Goal: Task Accomplishment & Management: Complete application form

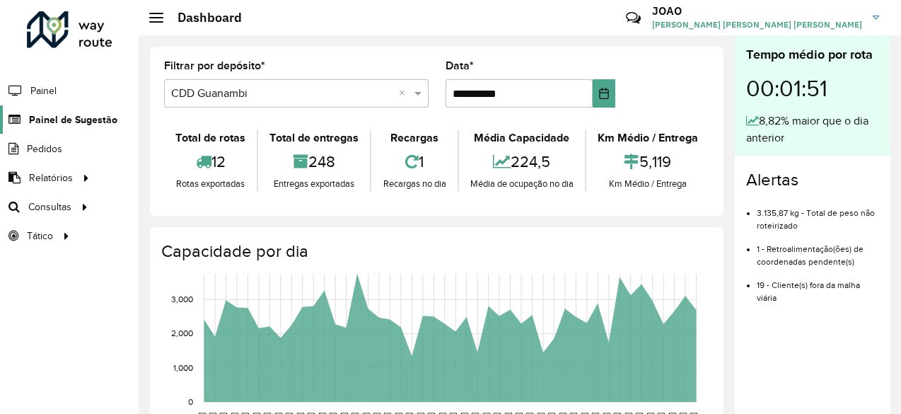
click at [99, 122] on span "Painel de Sugestão" at bounding box center [73, 119] width 88 height 15
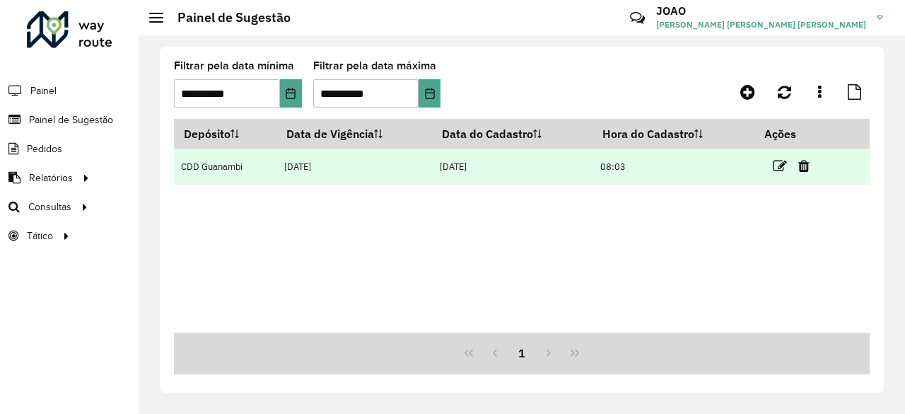
click at [775, 173] on link at bounding box center [780, 165] width 14 height 19
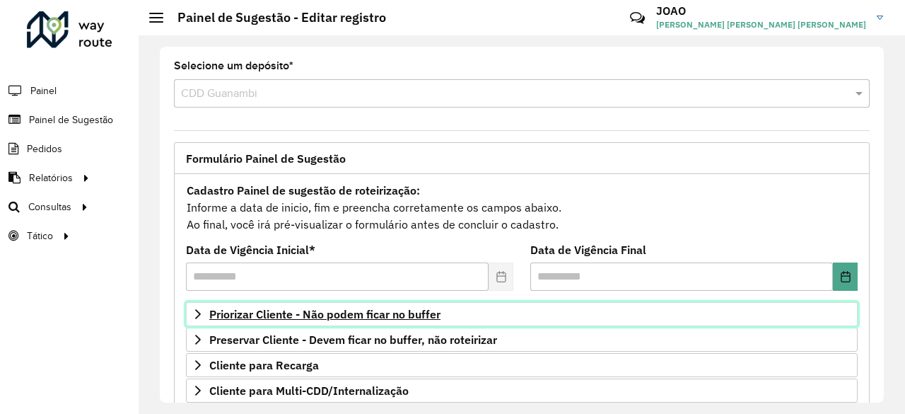
click at [440, 312] on span "Priorizar Cliente - Não podem ficar no buffer" at bounding box center [324, 313] width 231 height 11
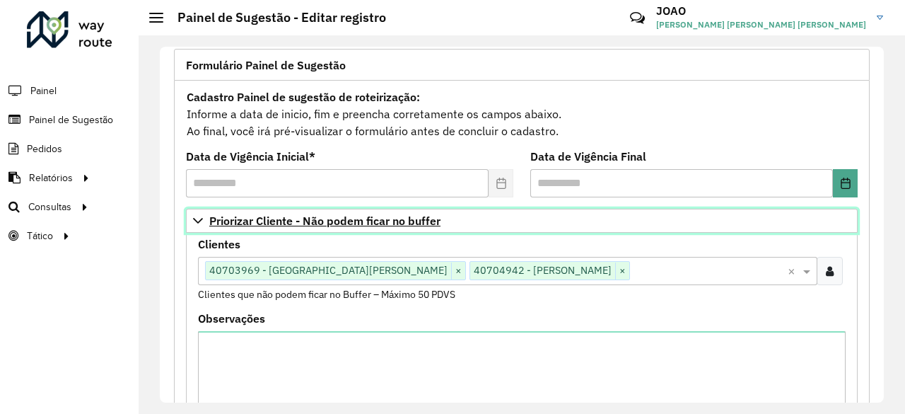
scroll to position [97, 0]
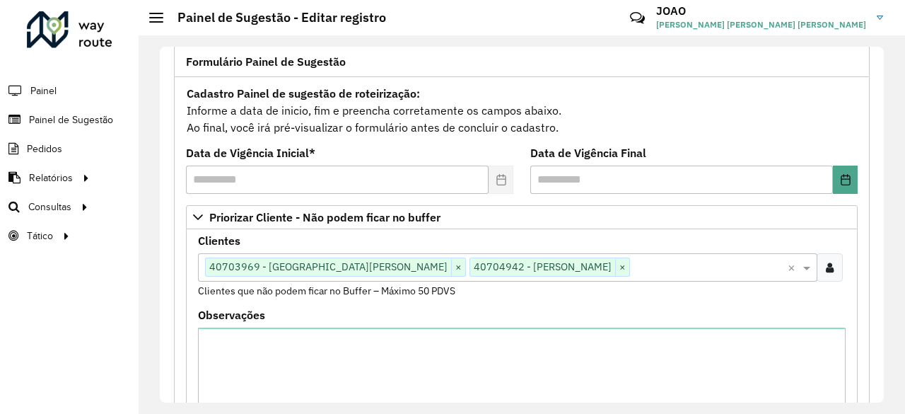
click at [842, 261] on formly-field "Clientes Clique no botão para buscar clientes 40703969 - [PERSON_NAME] × 407049…" at bounding box center [522, 273] width 665 height 74
click at [833, 261] on div at bounding box center [830, 267] width 26 height 28
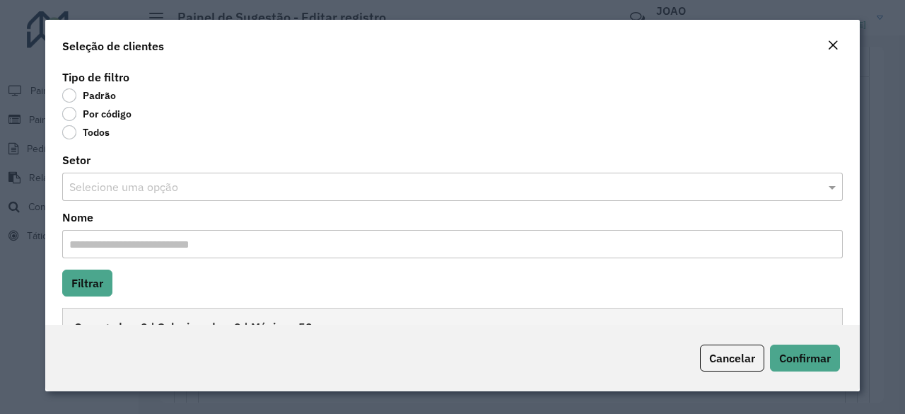
click at [98, 115] on label "Por código" at bounding box center [96, 114] width 69 height 14
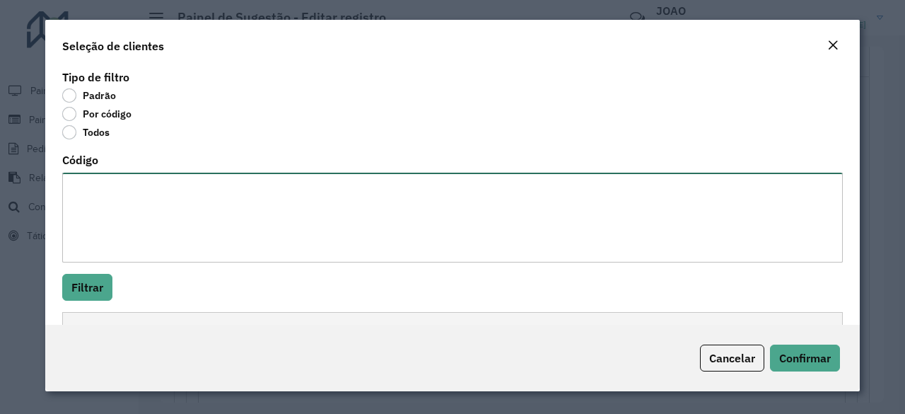
paste textarea "**** ****"
click at [120, 199] on textarea "**** ****" at bounding box center [452, 218] width 781 height 90
type textarea "**** ****"
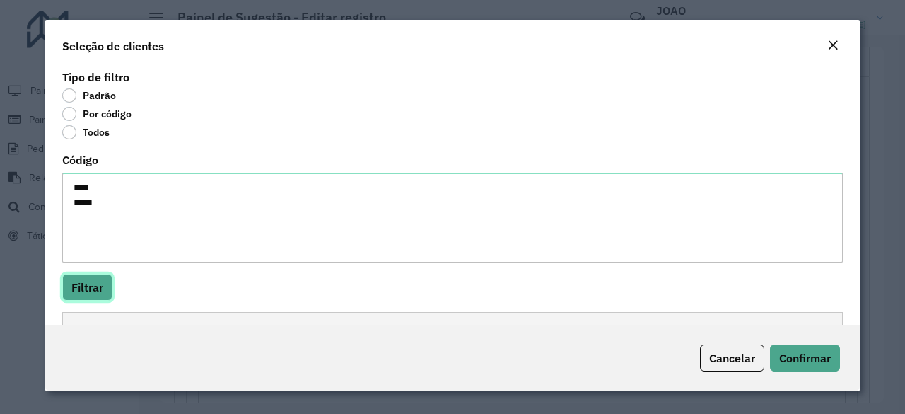
click at [91, 292] on button "Filtrar" at bounding box center [87, 287] width 50 height 27
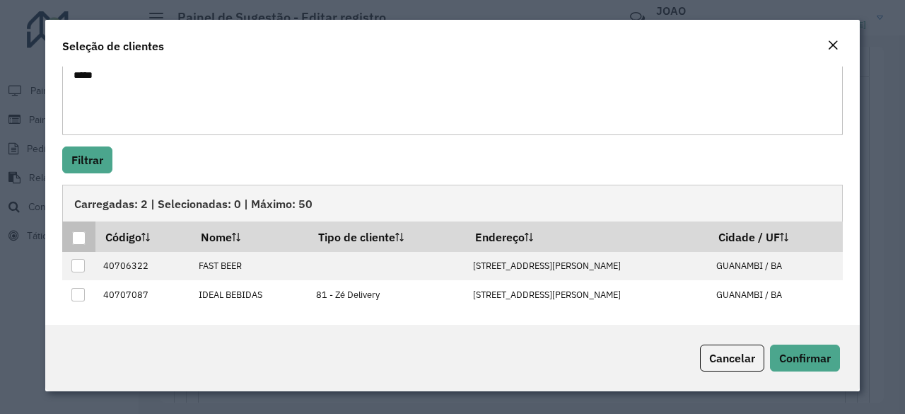
click at [82, 240] on div at bounding box center [78, 237] width 13 height 13
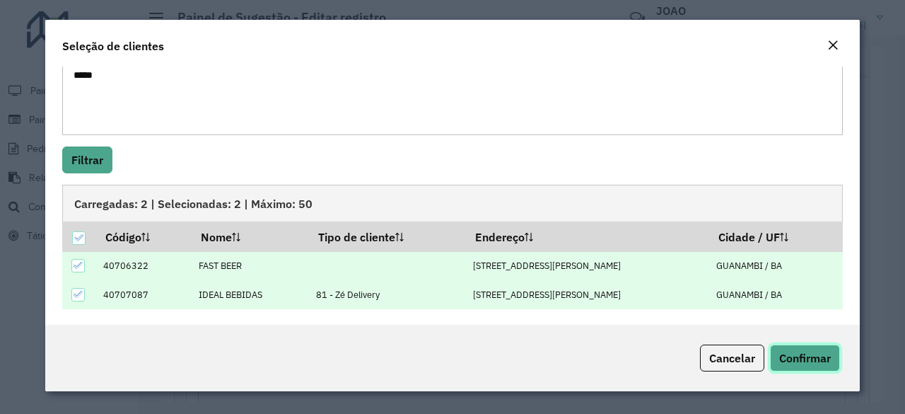
click at [822, 361] on span "Confirmar" at bounding box center [805, 358] width 52 height 14
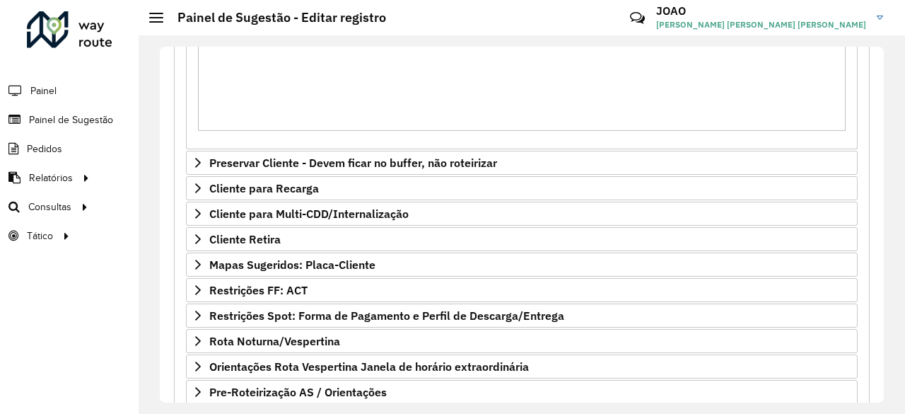
scroll to position [543, 0]
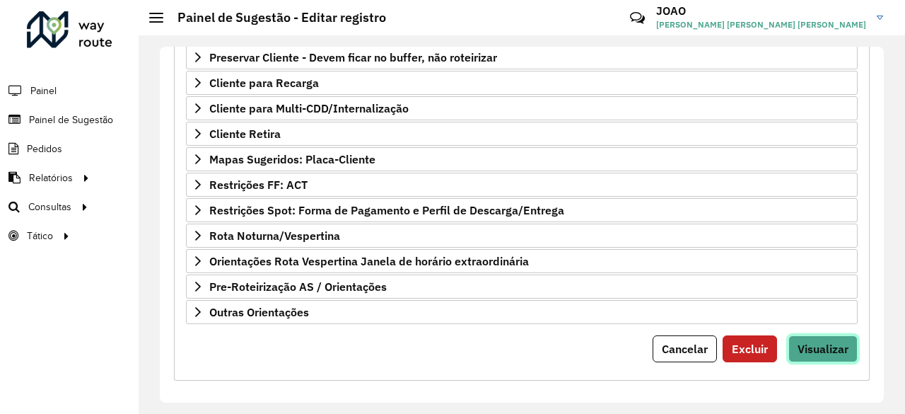
click at [822, 335] on button "Visualizar" at bounding box center [823, 348] width 69 height 27
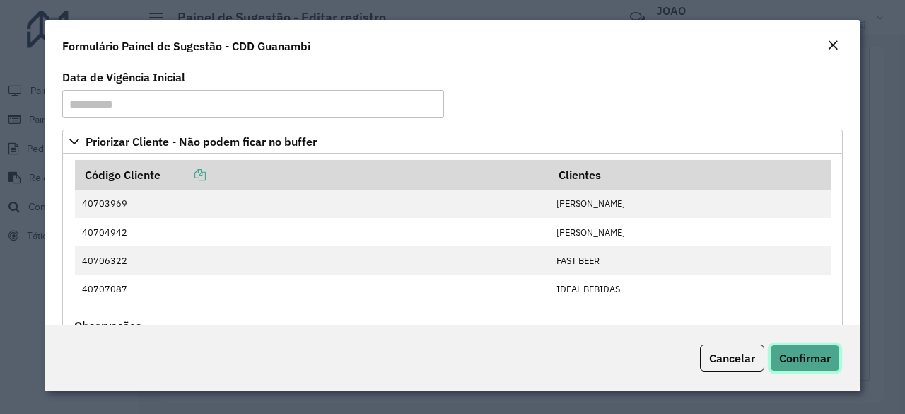
click at [824, 353] on span "Confirmar" at bounding box center [805, 358] width 52 height 14
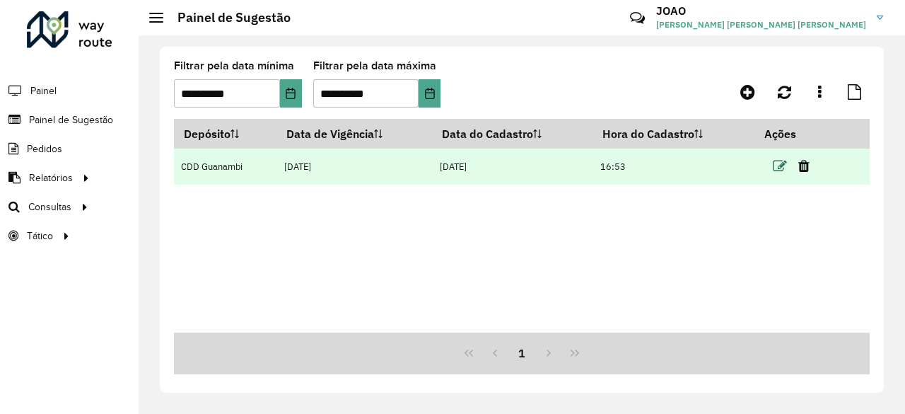
click at [781, 169] on icon at bounding box center [780, 166] width 14 height 14
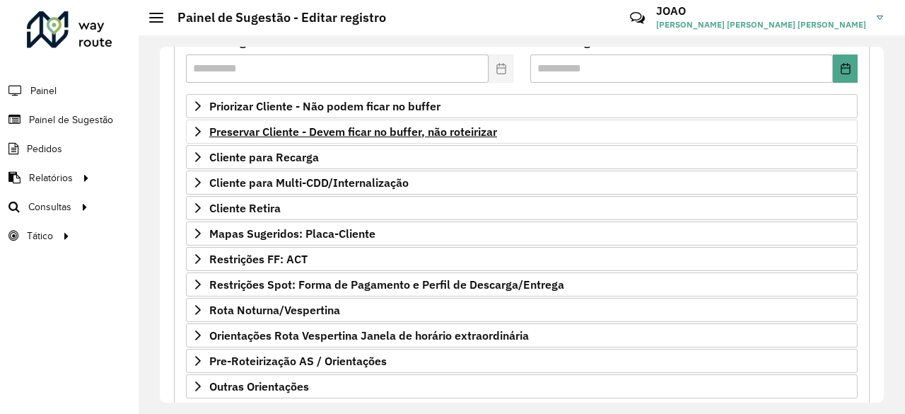
scroll to position [283, 0]
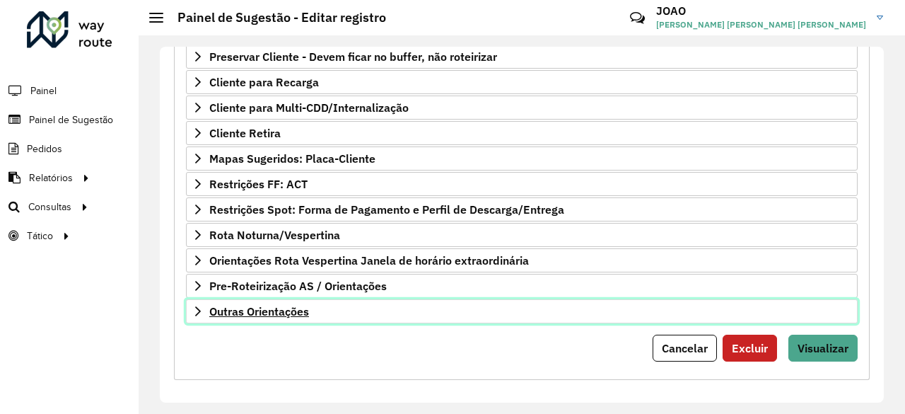
click at [296, 306] on span "Outras Orientações" at bounding box center [259, 311] width 100 height 11
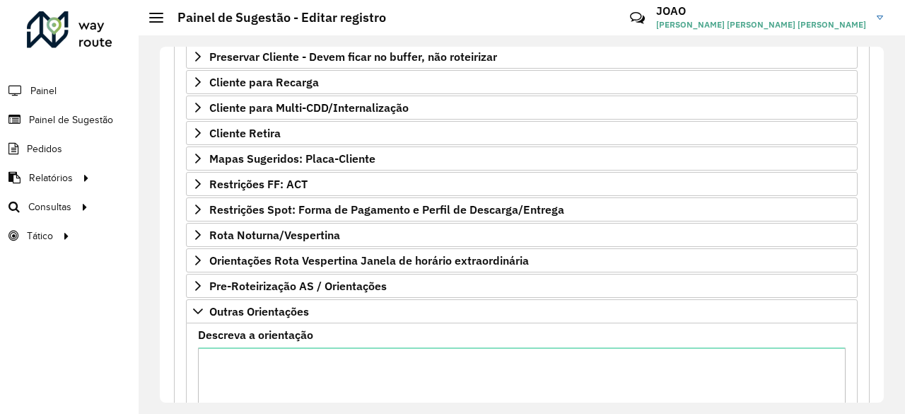
click at [301, 333] on label "Descreva a orientação" at bounding box center [255, 334] width 115 height 17
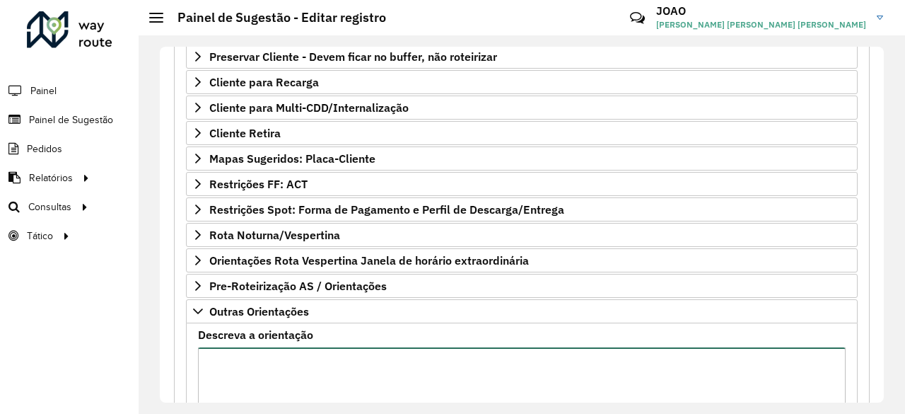
click at [301, 347] on textarea "Descreva a orientação" at bounding box center [522, 407] width 648 height 120
click at [304, 347] on textarea "Descreva a orientação" at bounding box center [522, 407] width 648 height 120
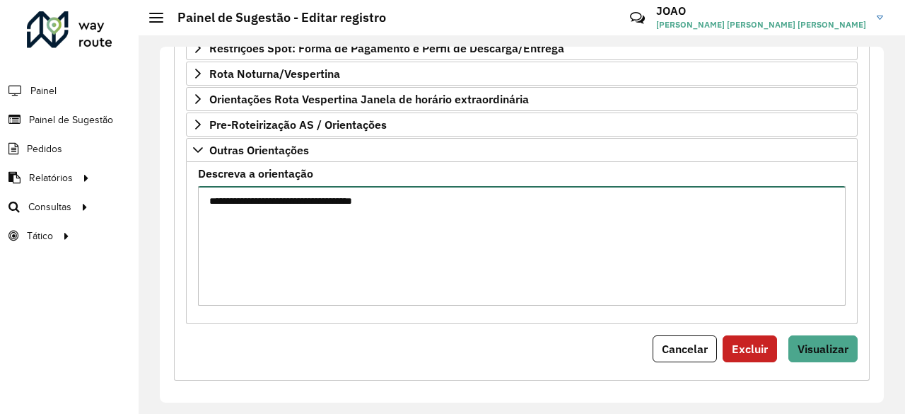
scroll to position [445, 0]
type textarea "**********"
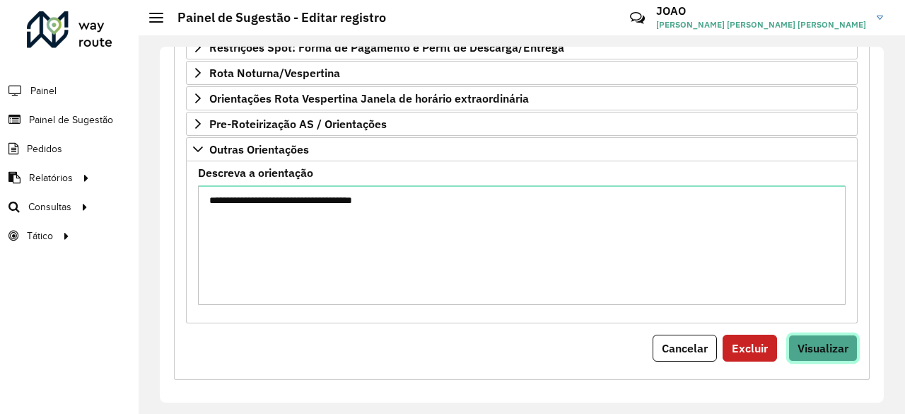
click at [837, 341] on span "Visualizar" at bounding box center [823, 348] width 51 height 14
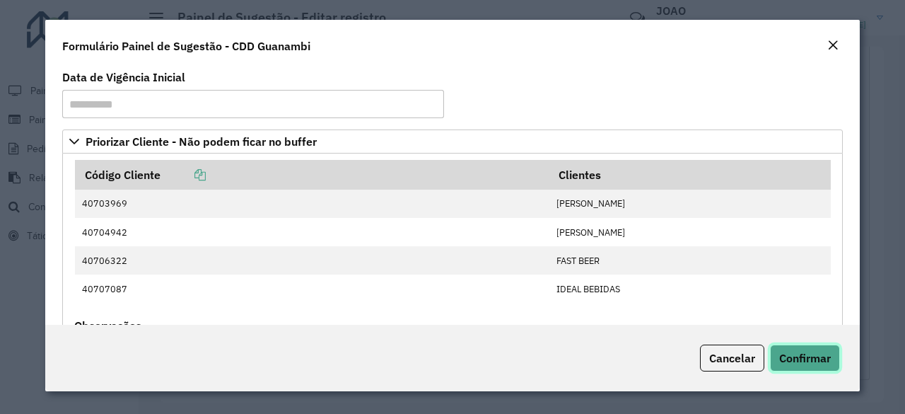
click at [821, 356] on span "Confirmar" at bounding box center [805, 358] width 52 height 14
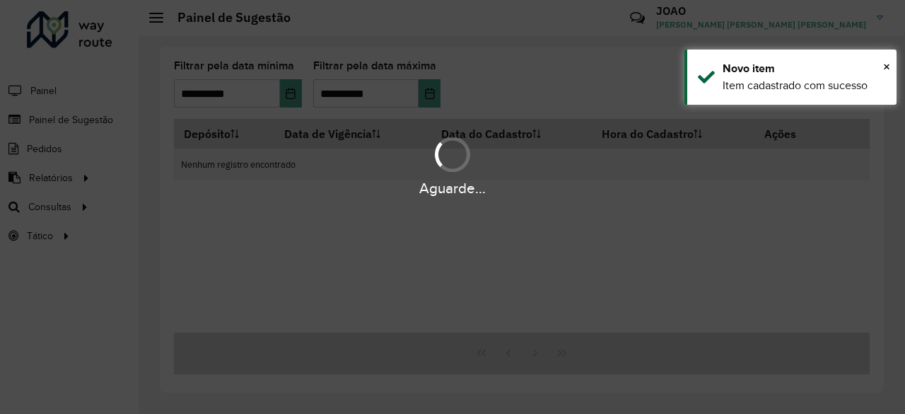
click at [711, 257] on div "Aguarde..." at bounding box center [452, 207] width 905 height 414
click at [656, 309] on div "Aguarde..." at bounding box center [452, 207] width 905 height 414
click at [567, 366] on div "Aguarde..." at bounding box center [452, 207] width 905 height 414
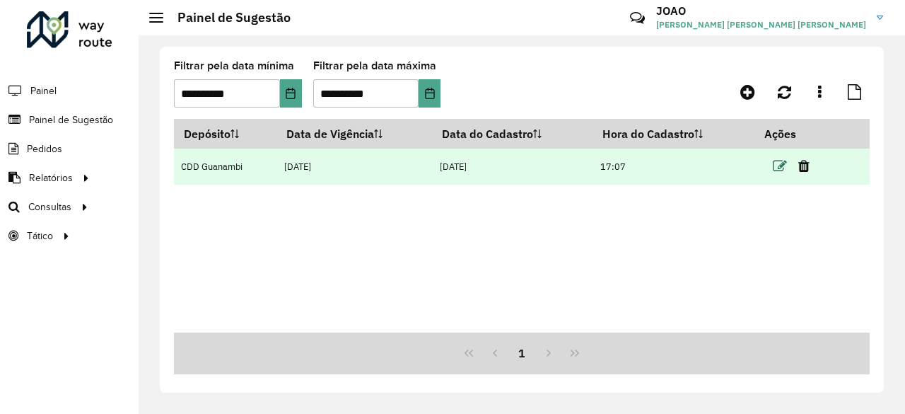
click at [780, 166] on icon at bounding box center [780, 166] width 14 height 14
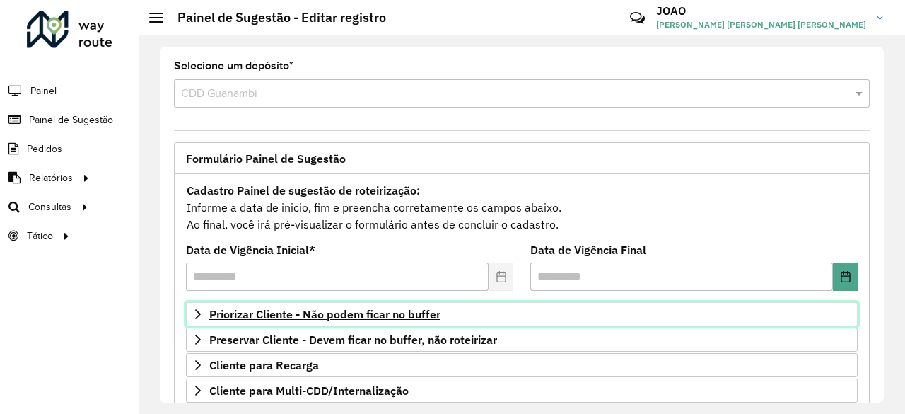
click at [306, 302] on link "Priorizar Cliente - Não podem ficar no buffer" at bounding box center [522, 314] width 672 height 24
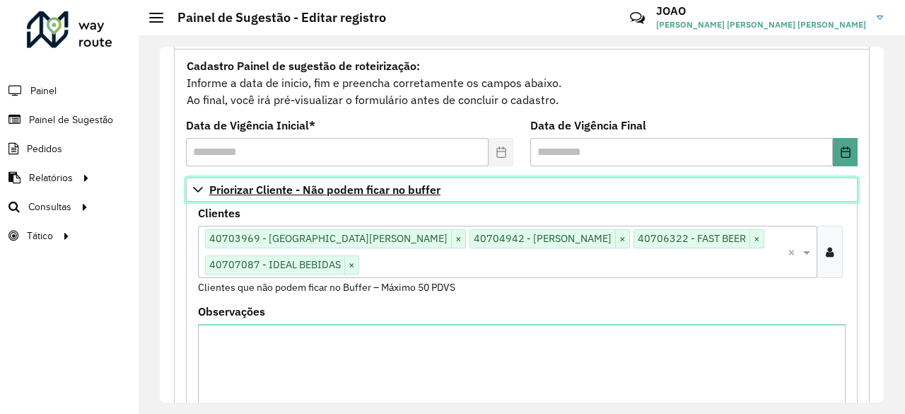
scroll to position [134, 0]
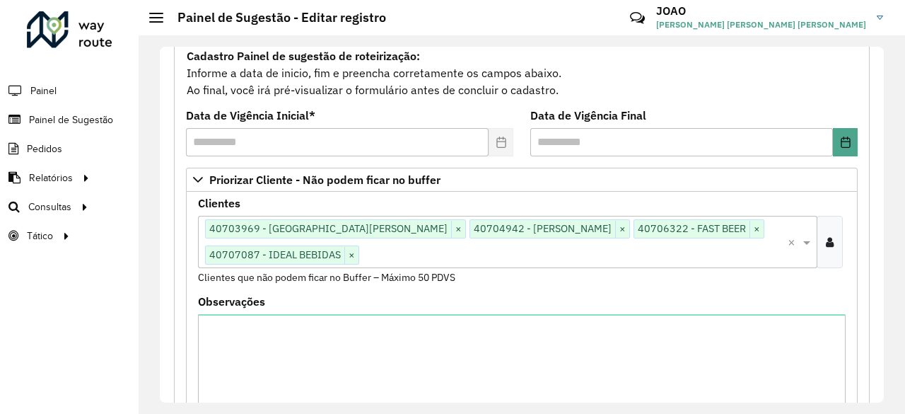
click at [549, 248] on input "text" at bounding box center [573, 255] width 429 height 17
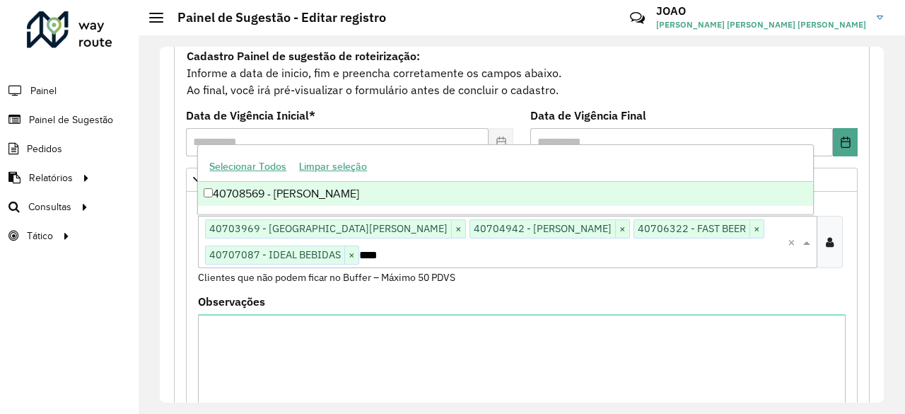
scroll to position [0, 0]
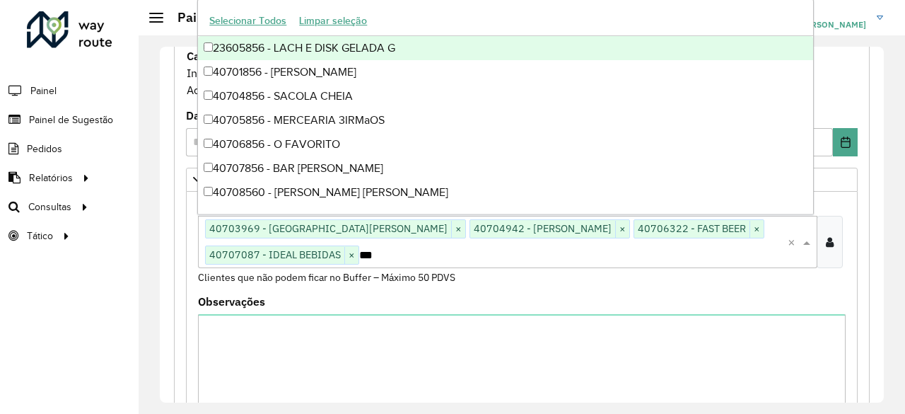
type input "****"
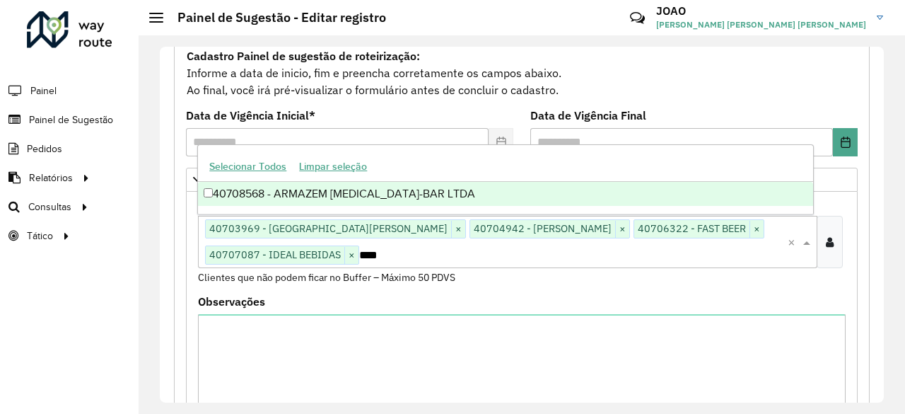
click at [499, 182] on div "40708568 - ARMAZEM [MEDICAL_DATA]-BAR LTDA" at bounding box center [505, 194] width 615 height 24
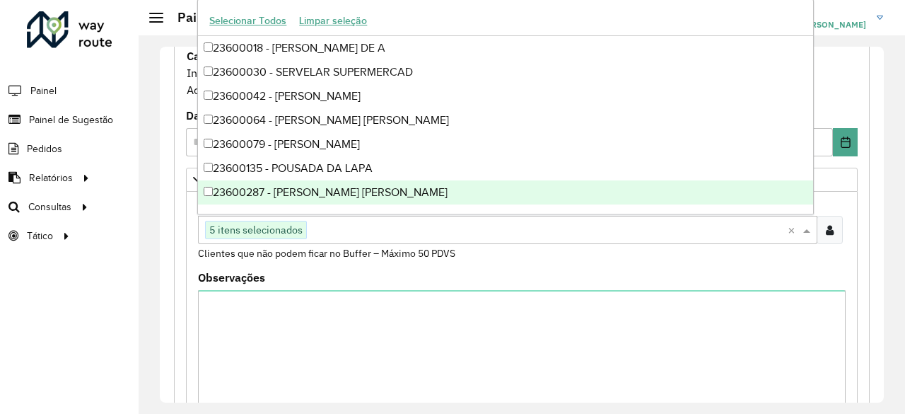
click at [306, 272] on div "Observações" at bounding box center [522, 340] width 648 height 137
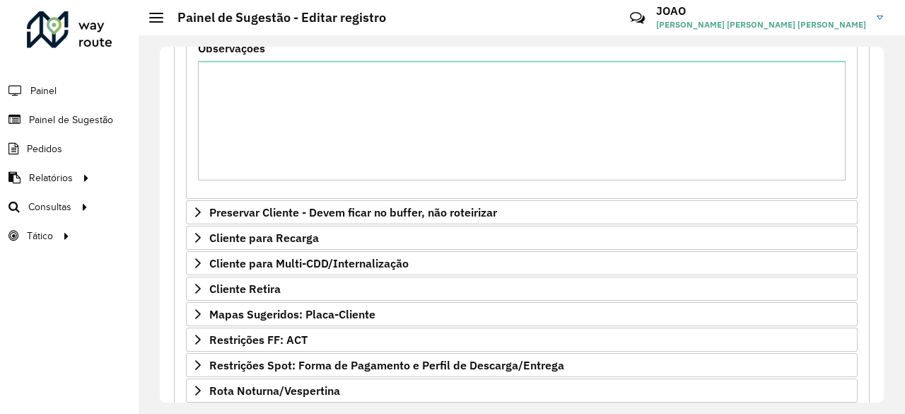
scroll to position [519, 0]
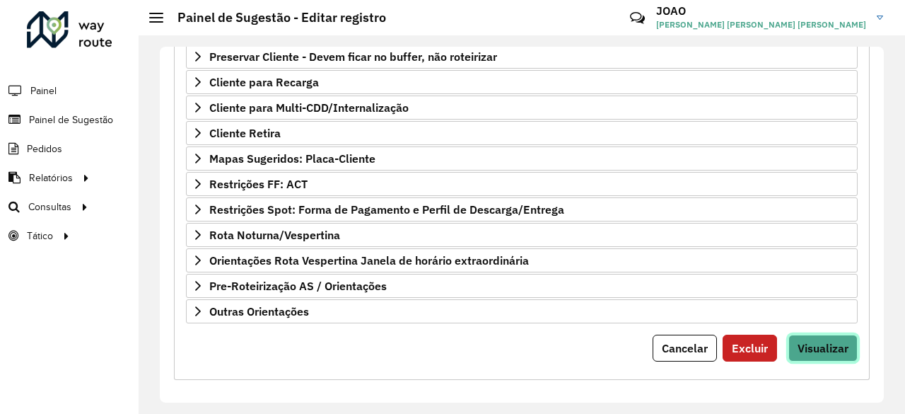
click at [845, 342] on span "Visualizar" at bounding box center [823, 348] width 51 height 14
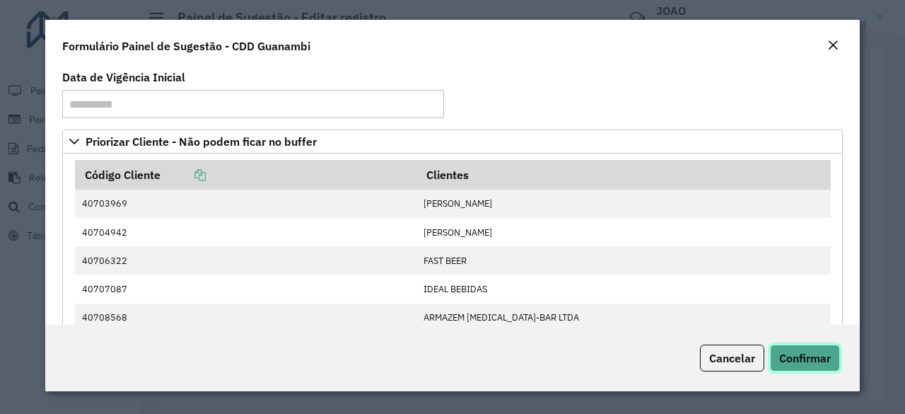
click at [821, 362] on span "Confirmar" at bounding box center [805, 358] width 52 height 14
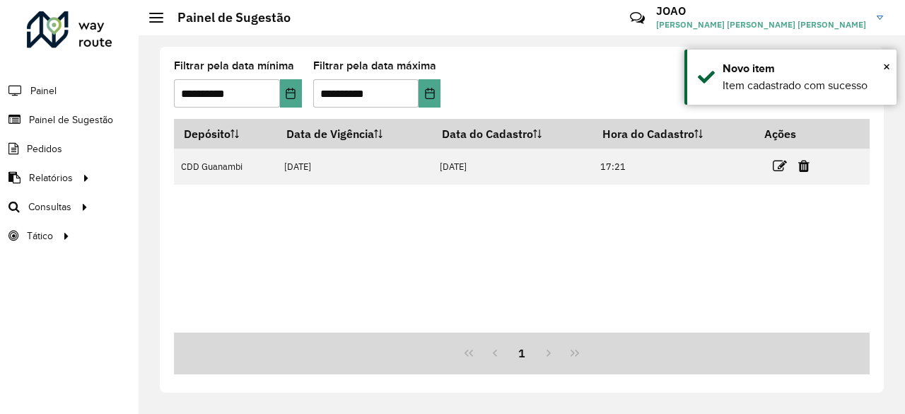
click at [516, 81] on formly-group "**********" at bounding box center [429, 90] width 511 height 58
